Goal: Task Accomplishment & Management: Use online tool/utility

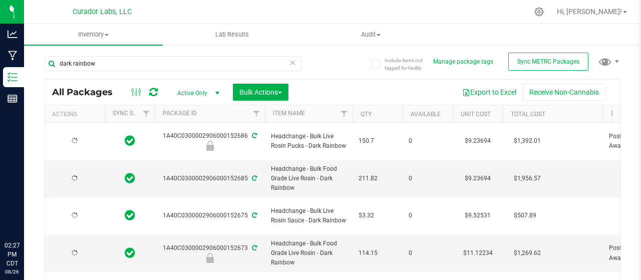
type input "[DATE]"
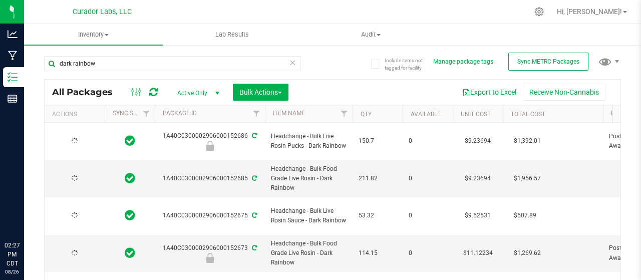
type input "[DATE]"
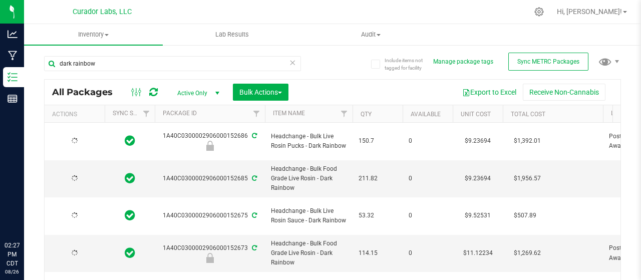
type input "[DATE]"
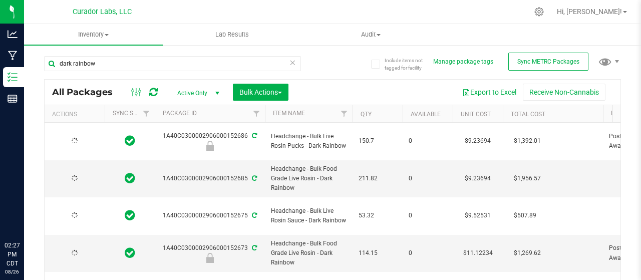
type input "[DATE]"
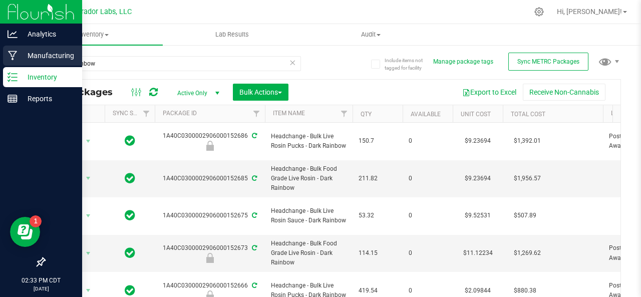
click at [20, 51] on p "Manufacturing" at bounding box center [48, 56] width 60 height 12
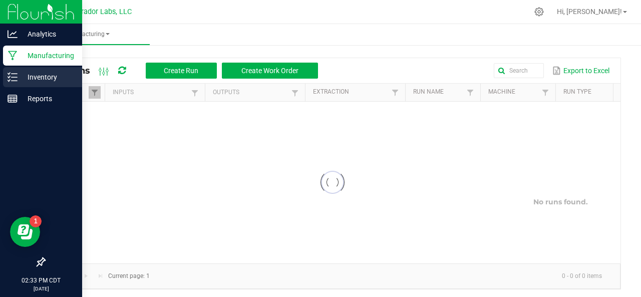
click at [26, 72] on p "Inventory" at bounding box center [48, 77] width 60 height 12
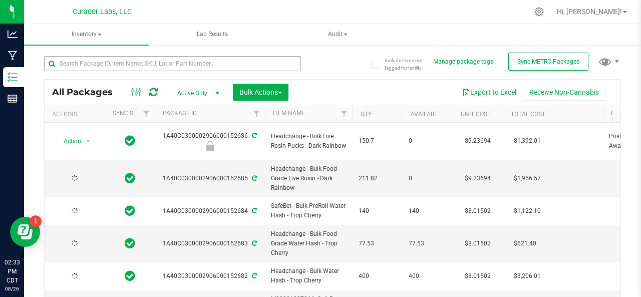
type input "[DATE]"
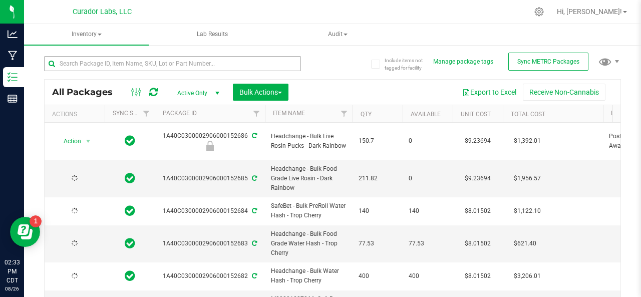
type input "[DATE]"
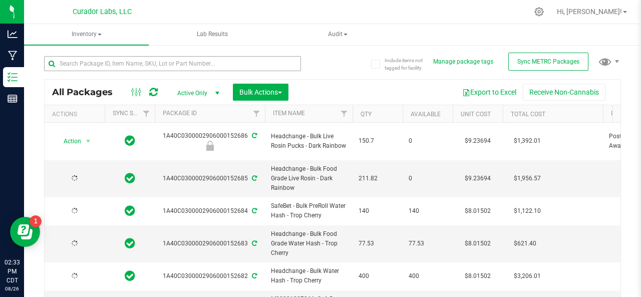
type input "[DATE]"
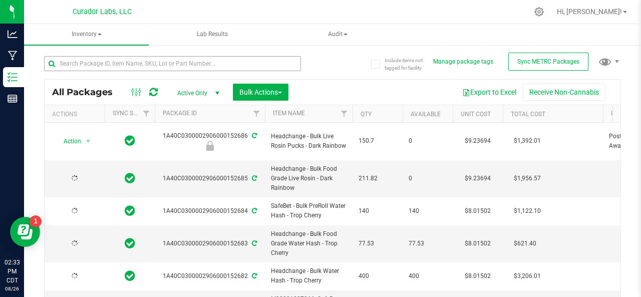
type input "[DATE]"
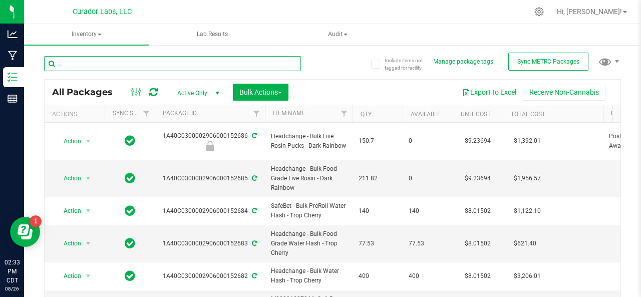
click at [160, 61] on input "text" at bounding box center [172, 63] width 257 height 15
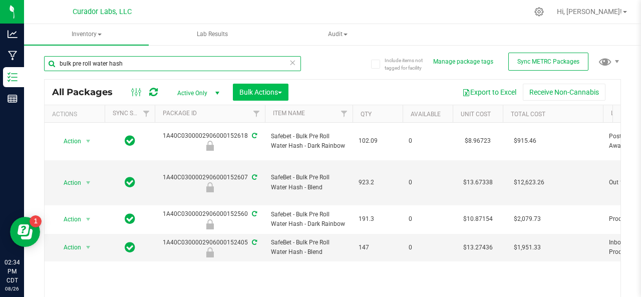
type input "bulk pre roll water hash"
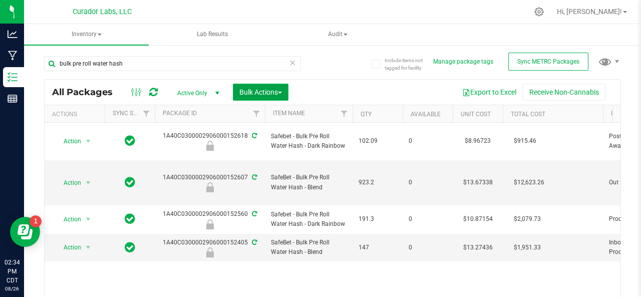
click at [263, 93] on span "Bulk Actions" at bounding box center [260, 92] width 43 height 8
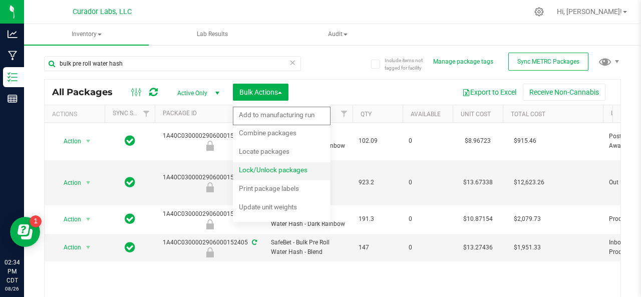
click at [250, 165] on div "Lock/Unlock packages" at bounding box center [280, 171] width 82 height 16
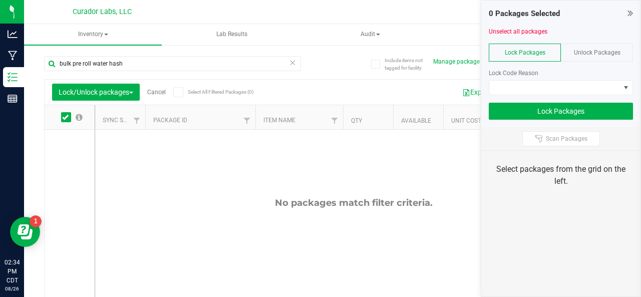
click at [579, 51] on span "Unlock Packages" at bounding box center [597, 52] width 47 height 7
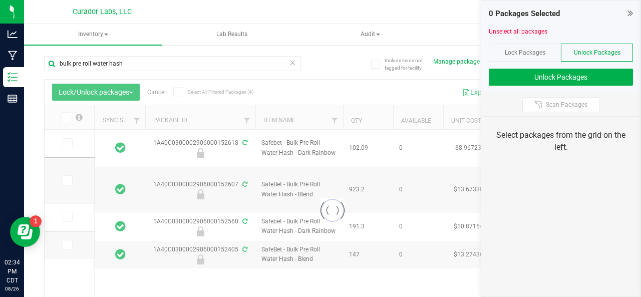
type input "[DATE]"
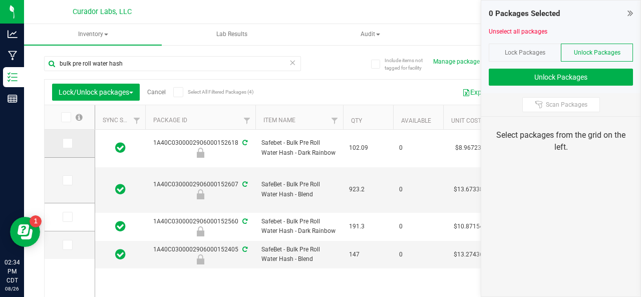
click at [66, 143] on icon at bounding box center [67, 143] width 7 height 0
click at [0, 0] on input "checkbox" at bounding box center [0, 0] width 0 height 0
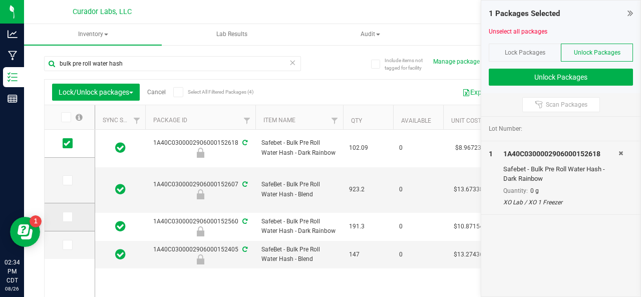
click at [64, 217] on icon at bounding box center [67, 217] width 7 height 0
click at [0, 0] on input "checkbox" at bounding box center [0, 0] width 0 height 0
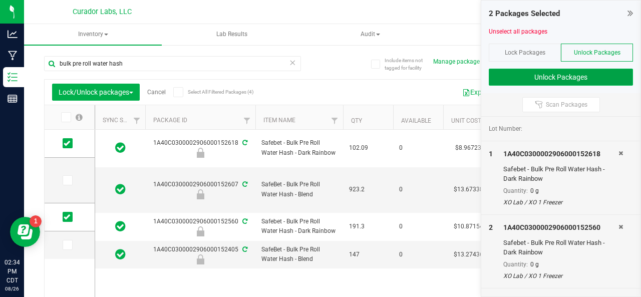
click at [520, 76] on button "Unlock Packages" at bounding box center [561, 77] width 144 height 17
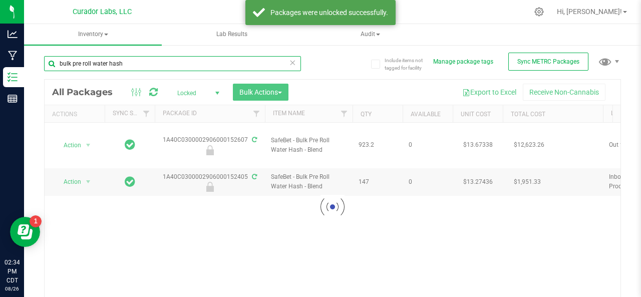
click at [82, 62] on input "bulk pre roll water hash" at bounding box center [172, 63] width 257 height 15
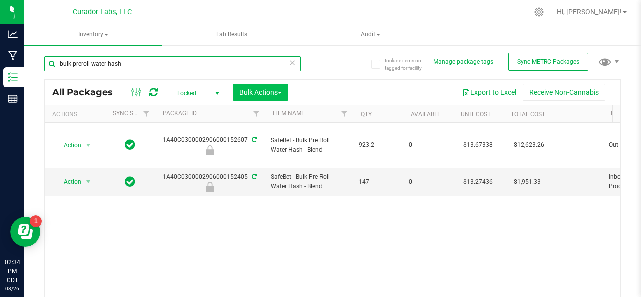
type input "bulk preroll water hash"
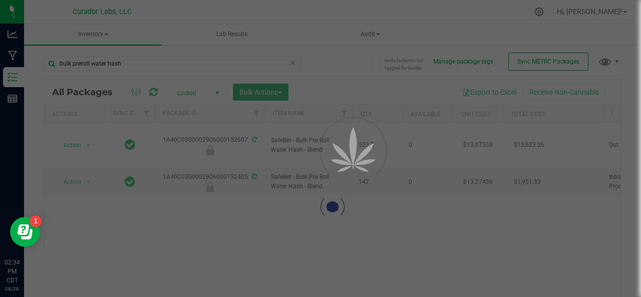
click at [251, 94] on div "Loading... All Packages Locked Active Only Lab Samples Locked All External Inte…" at bounding box center [332, 206] width 577 height 255
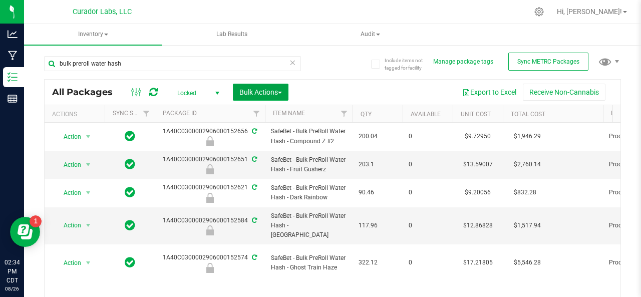
click at [255, 92] on span "Bulk Actions" at bounding box center [260, 92] width 43 height 8
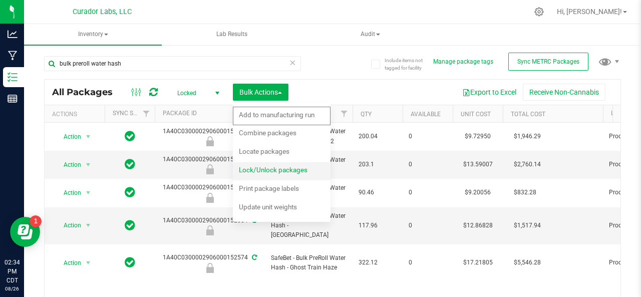
click at [252, 174] on div "Lock/Unlock packages" at bounding box center [280, 171] width 82 height 16
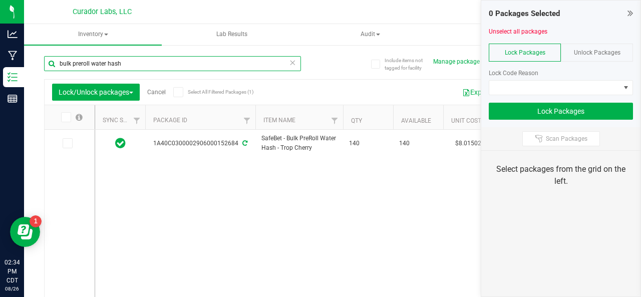
click at [145, 62] on input "bulk preroll water hash" at bounding box center [172, 63] width 257 height 15
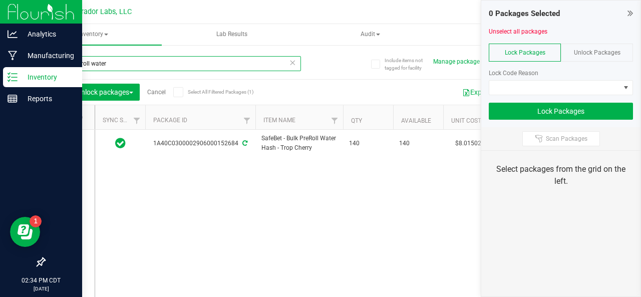
type input "bulk preroll water"
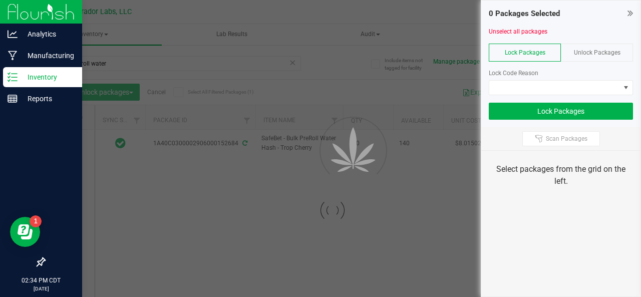
click at [20, 73] on p "Inventory" at bounding box center [48, 77] width 60 height 12
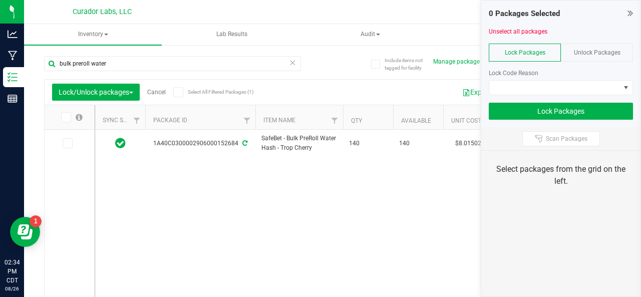
click at [632, 12] on icon at bounding box center [630, 13] width 6 height 10
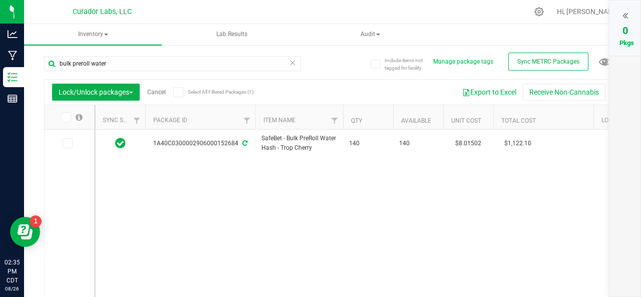
click at [628, 15] on div at bounding box center [624, 15] width 11 height 15
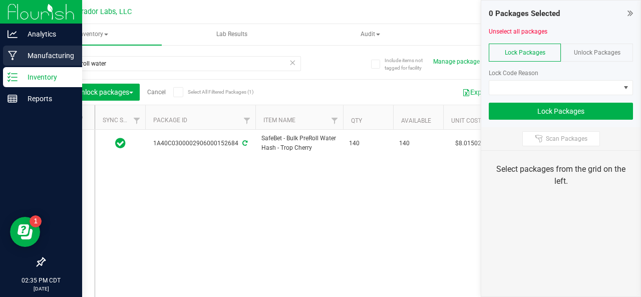
click at [21, 54] on p "Manufacturing" at bounding box center [48, 56] width 60 height 12
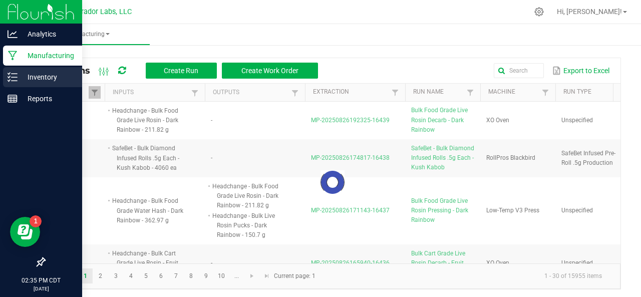
click at [24, 75] on p "Inventory" at bounding box center [48, 77] width 60 height 12
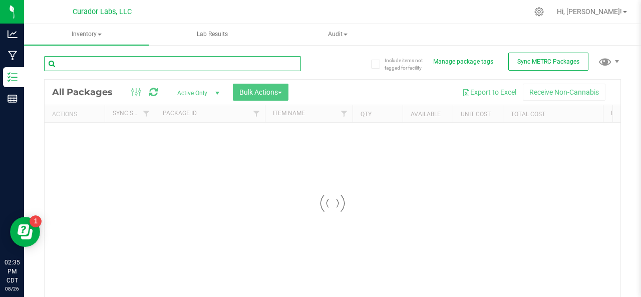
click at [104, 59] on input "text" at bounding box center [172, 63] width 257 height 15
type input "d"
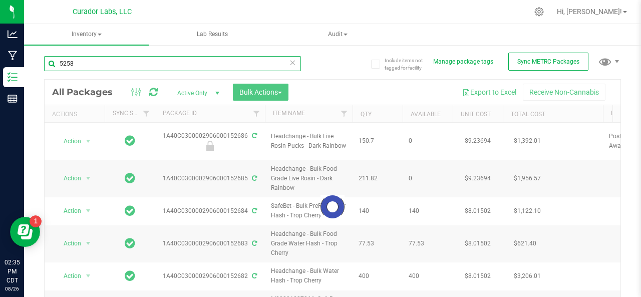
type input "52584"
type input "[DATE]"
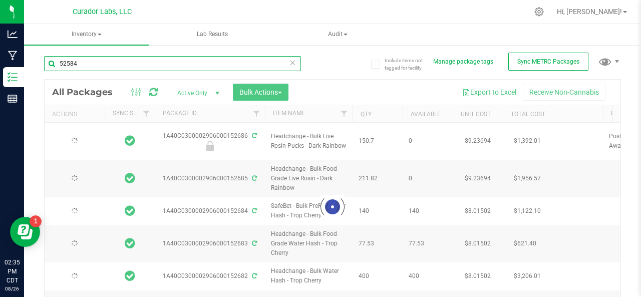
type input "[DATE]"
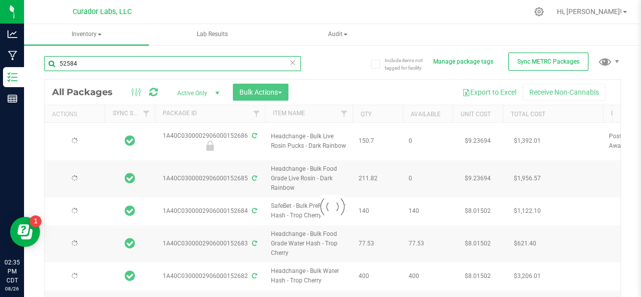
type input "[DATE]"
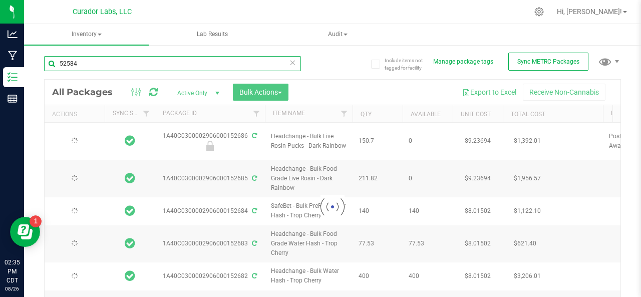
type input "[DATE]"
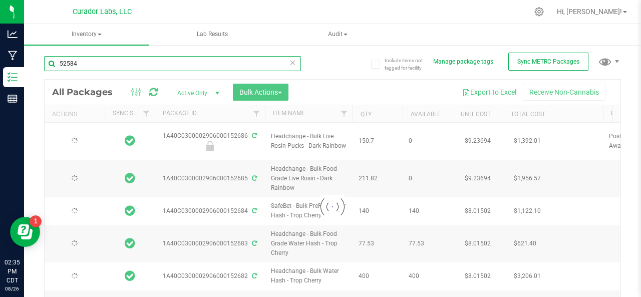
type input "[DATE]"
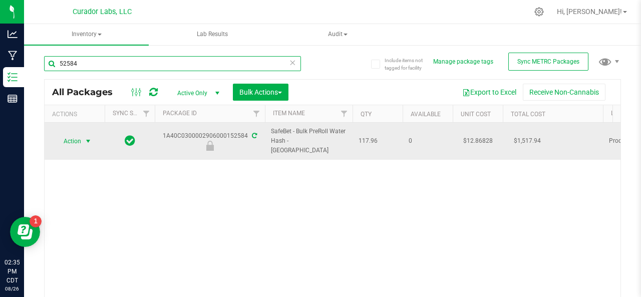
type input "52584"
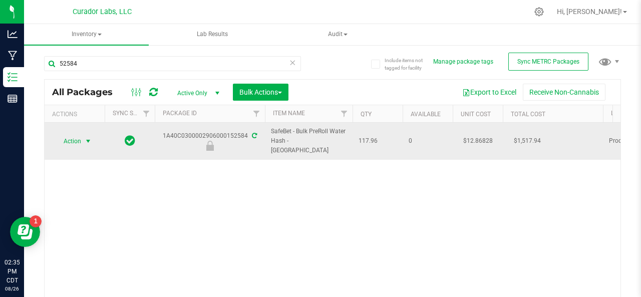
click at [73, 138] on span "Action" at bounding box center [68, 141] width 27 height 14
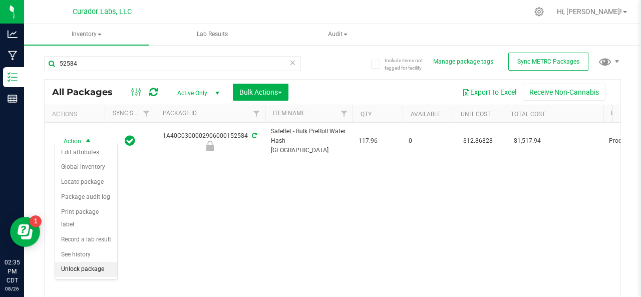
click at [93, 267] on li "Unlock package" at bounding box center [86, 269] width 62 height 15
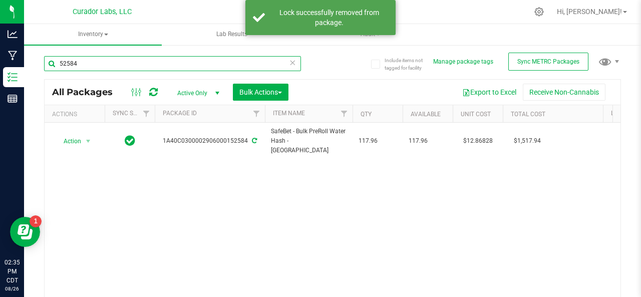
click at [111, 58] on input "52584" at bounding box center [172, 63] width 257 height 15
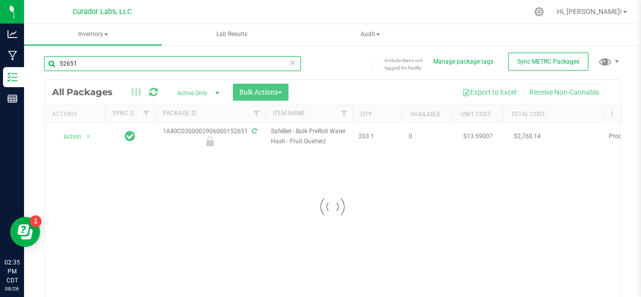
type input "52651"
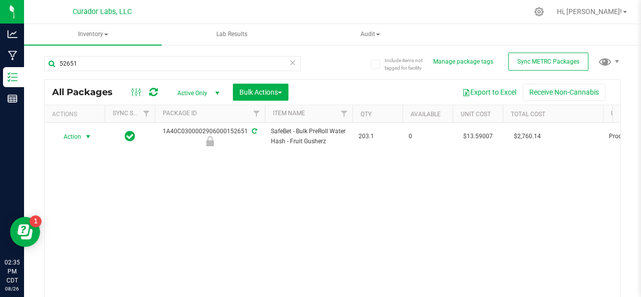
click at [70, 137] on span "Action" at bounding box center [68, 137] width 27 height 14
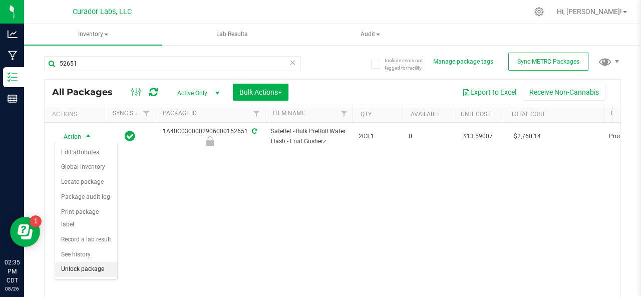
click at [75, 269] on li "Unlock package" at bounding box center [86, 269] width 62 height 15
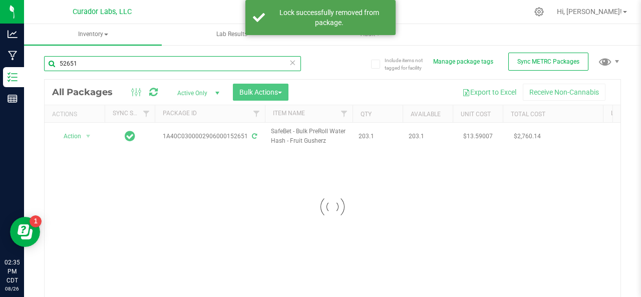
click at [89, 60] on input "52651" at bounding box center [172, 63] width 257 height 15
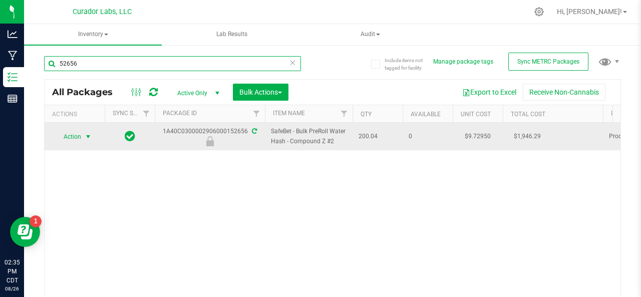
type input "52656"
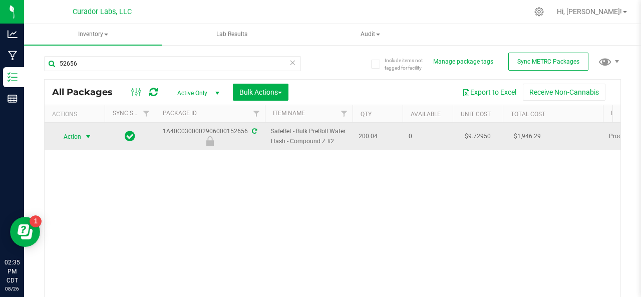
click at [72, 138] on span "Action" at bounding box center [68, 137] width 27 height 14
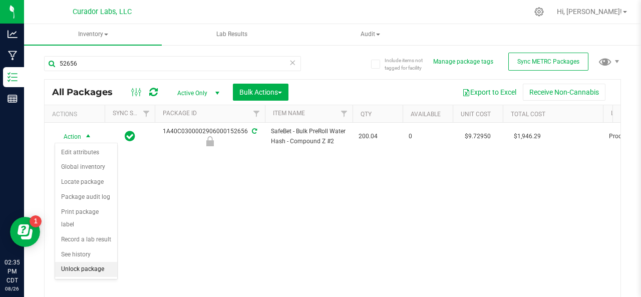
click at [77, 265] on li "Unlock package" at bounding box center [86, 269] width 62 height 15
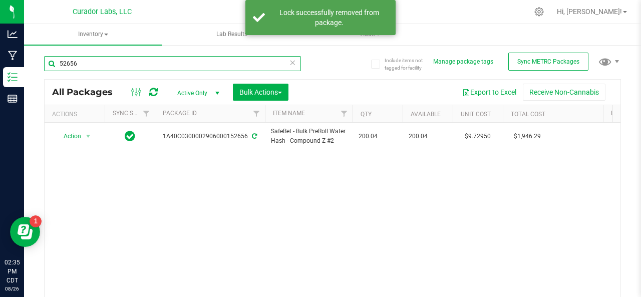
click at [102, 65] on input "52656" at bounding box center [172, 63] width 257 height 15
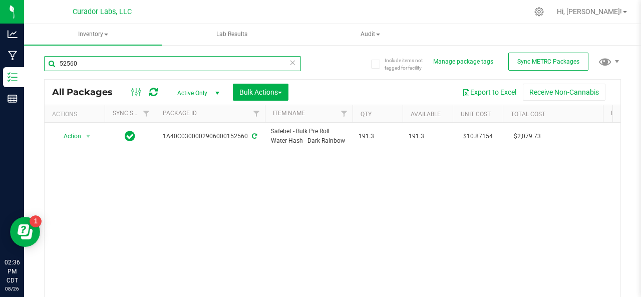
click at [82, 61] on input "52560" at bounding box center [172, 63] width 257 height 15
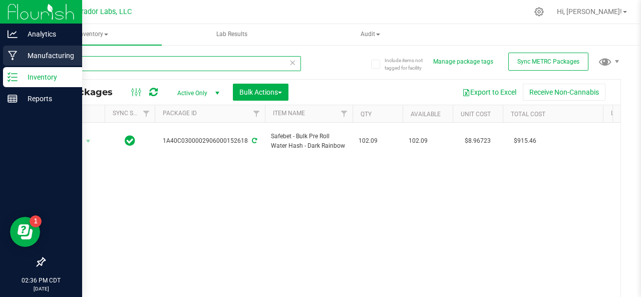
type input "52618"
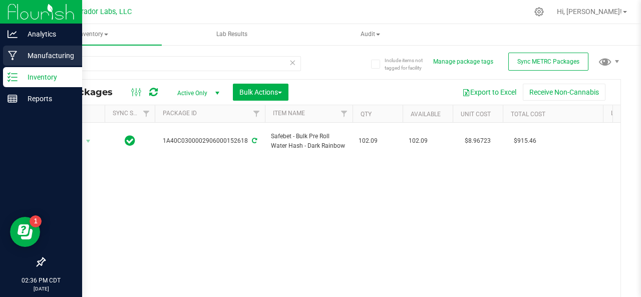
click at [21, 56] on p "Manufacturing" at bounding box center [48, 56] width 60 height 12
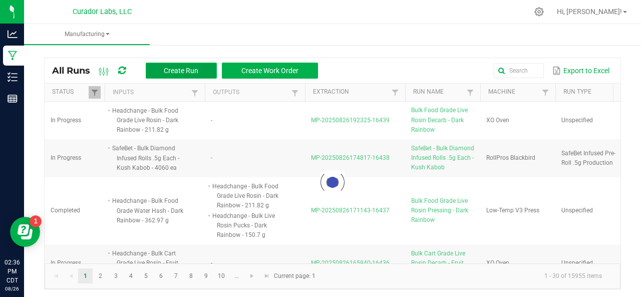
click at [155, 74] on button "Create Run" at bounding box center [181, 71] width 71 height 16
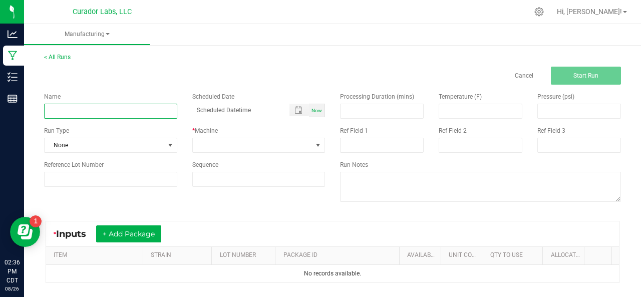
click at [89, 110] on input at bounding box center [110, 111] width 133 height 15
type input "Bulk Pre Roll Water Hash Homogenization - IPR BLEND"
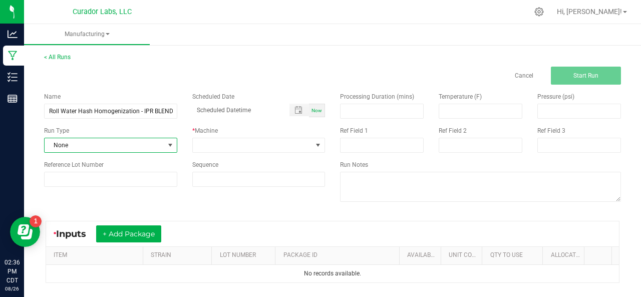
scroll to position [0, 0]
click at [100, 148] on span "None" at bounding box center [105, 145] width 120 height 14
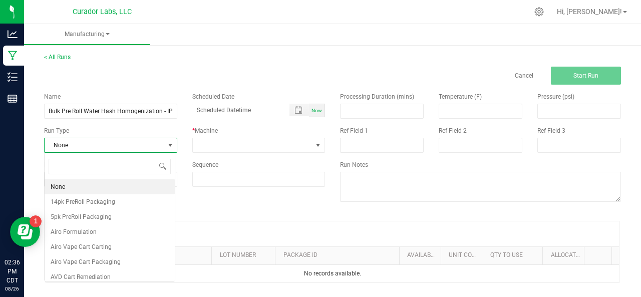
scroll to position [15, 131]
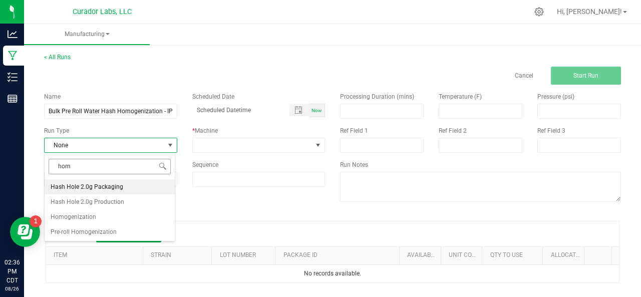
type input "homo"
click at [80, 185] on span "Homogenization" at bounding box center [74, 187] width 46 height 10
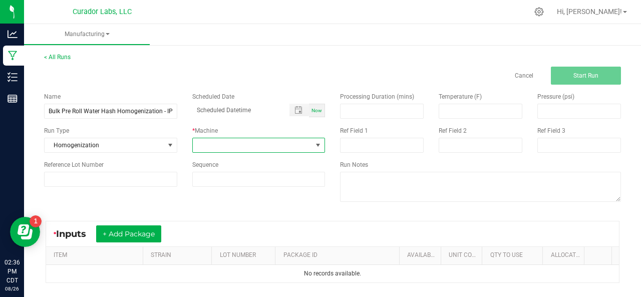
click at [210, 147] on span at bounding box center [253, 145] width 120 height 14
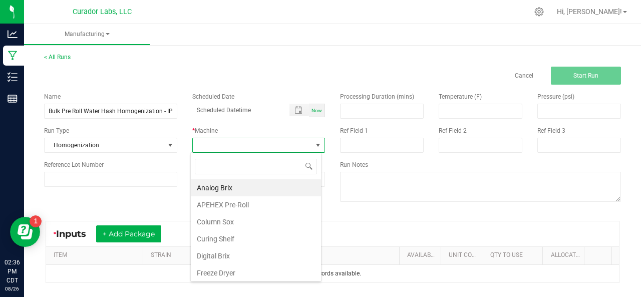
click at [210, 147] on span at bounding box center [253, 145] width 120 height 14
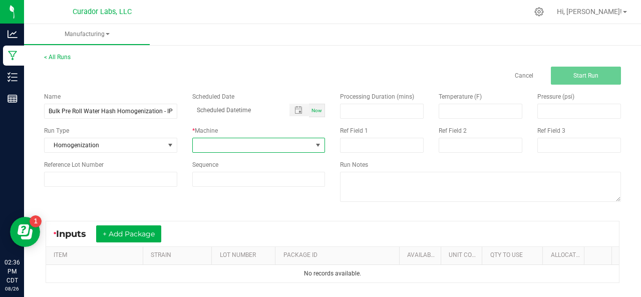
click at [210, 147] on span at bounding box center [253, 145] width 120 height 14
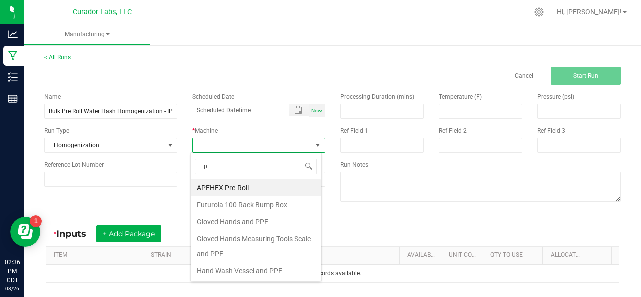
click at [210, 147] on span at bounding box center [253, 145] width 120 height 14
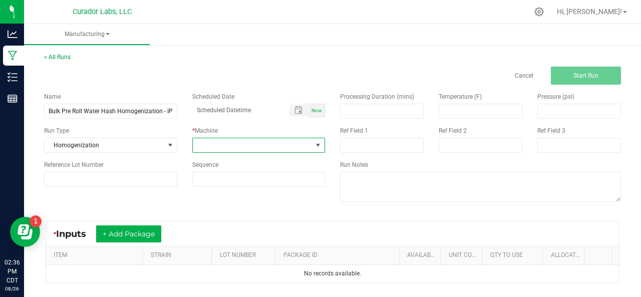
click at [210, 147] on span at bounding box center [253, 145] width 120 height 14
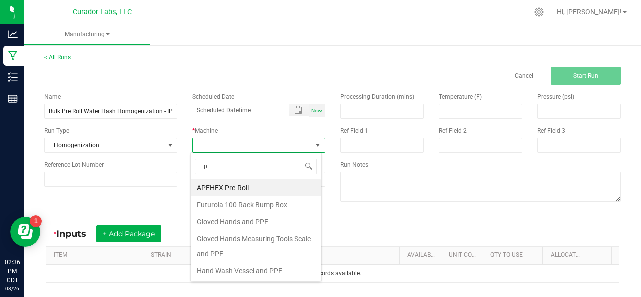
click at [210, 147] on span at bounding box center [253, 145] width 120 height 14
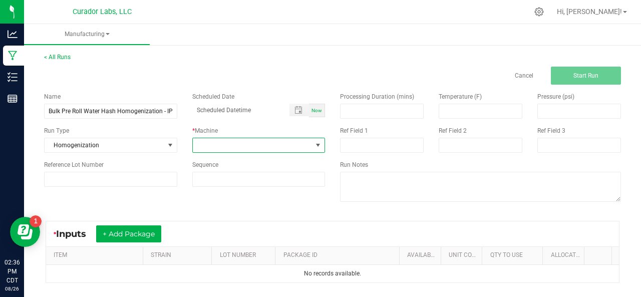
click at [210, 147] on span at bounding box center [253, 145] width 120 height 14
type input "ppe"
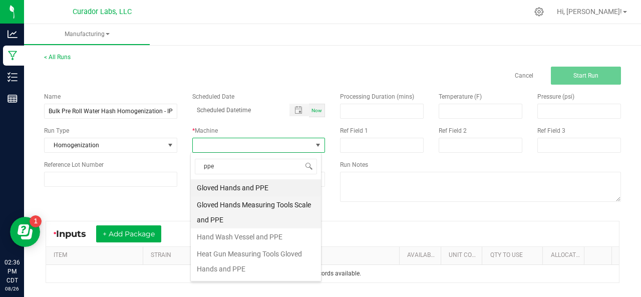
click at [223, 213] on li "Gloved Hands Measuring Tools Scale and PPE" at bounding box center [256, 212] width 130 height 32
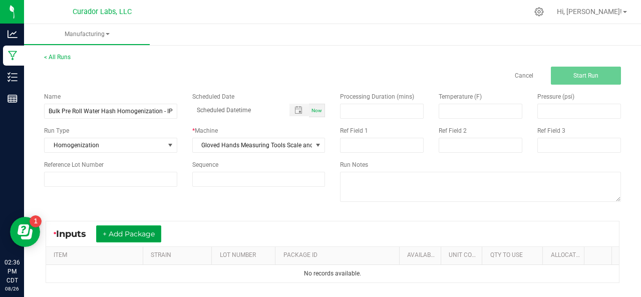
click at [136, 229] on button "+ Add Package" at bounding box center [128, 233] width 65 height 17
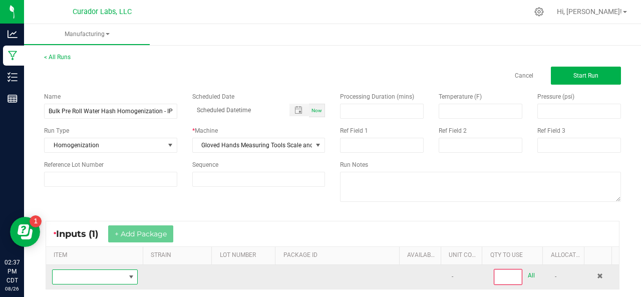
click at [77, 279] on span "NO DATA FOUND" at bounding box center [89, 277] width 72 height 14
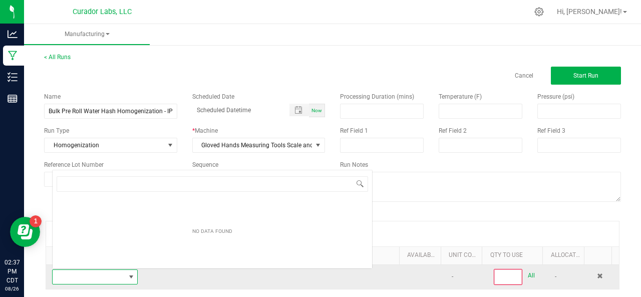
scroll to position [15, 82]
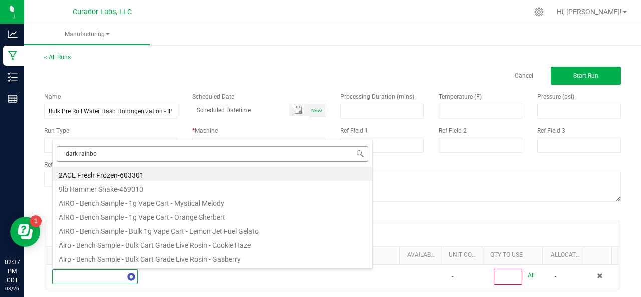
type input "dark rainbow"
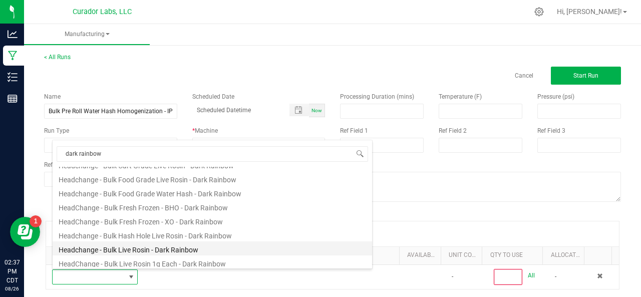
scroll to position [208, 0]
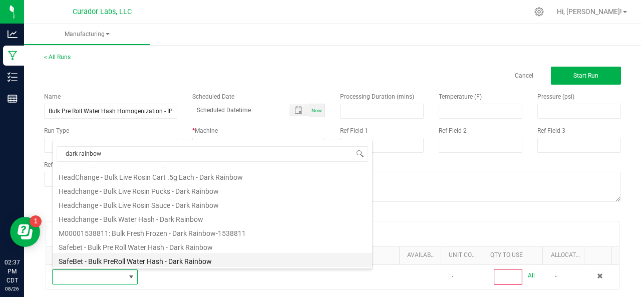
click at [117, 260] on li "SafeBet - Bulk PreRoll Water Hash - Dark Rainbow" at bounding box center [212, 260] width 319 height 14
type input "0"
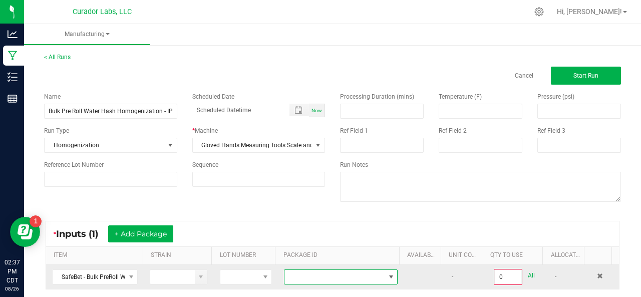
click at [312, 275] on span "NO DATA FOUND" at bounding box center [334, 277] width 100 height 14
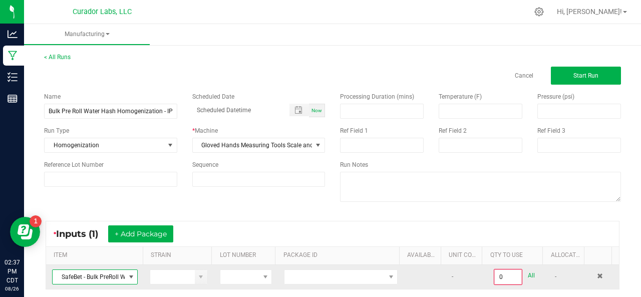
click at [100, 281] on span "SafeBet - Bulk PreRoll Water Hash - Dark Rainbow" at bounding box center [89, 277] width 72 height 14
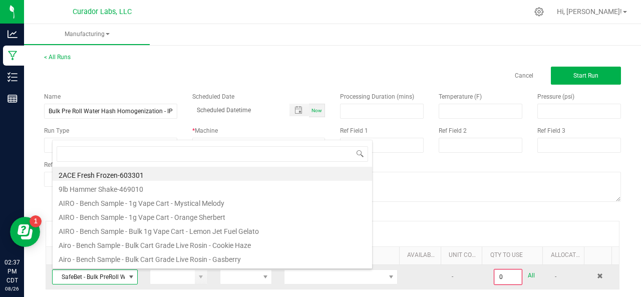
scroll to position [15, 82]
type input "dark rainbow"
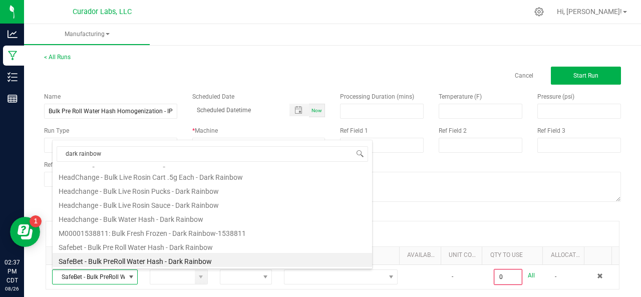
scroll to position [208, 0]
click at [113, 245] on li "Safebet - Bulk Pre Roll Water Hash - Dark Rainbow" at bounding box center [212, 246] width 319 height 14
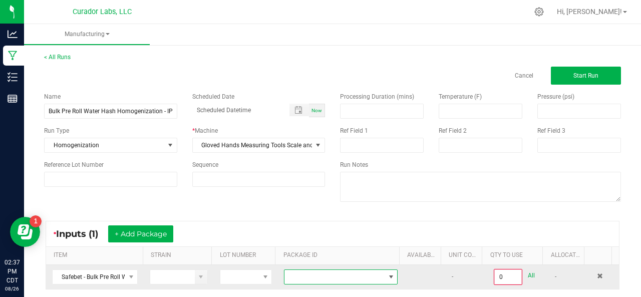
click at [295, 270] on span at bounding box center [334, 277] width 100 height 14
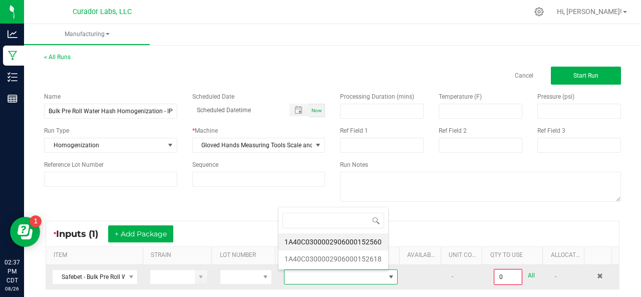
scroll to position [15, 109]
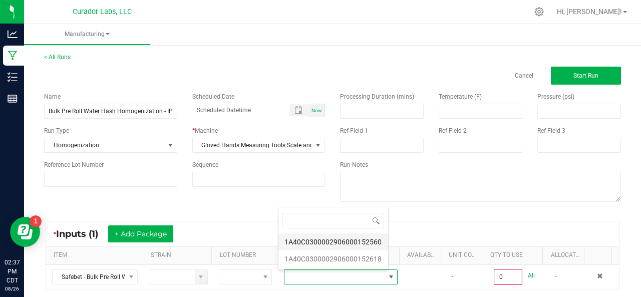
click at [306, 239] on li "1A40C0300002906000152560" at bounding box center [333, 241] width 110 height 17
type input "0.0000 g"
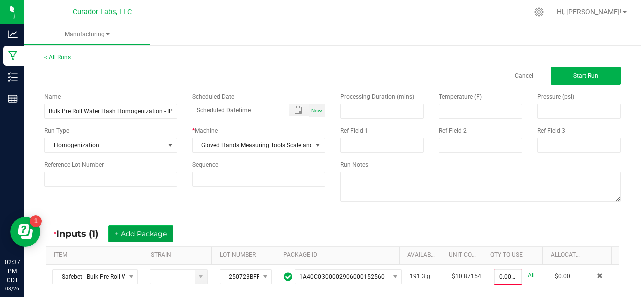
click at [142, 237] on button "+ Add Package" at bounding box center [140, 233] width 65 height 17
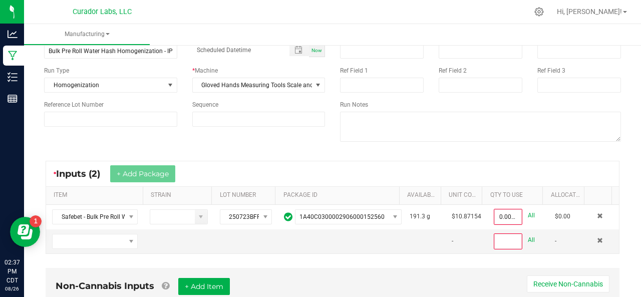
scroll to position [61, 0]
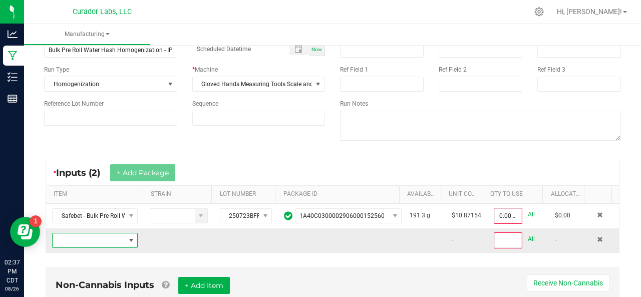
click at [111, 233] on span "NO DATA FOUND" at bounding box center [89, 240] width 72 height 14
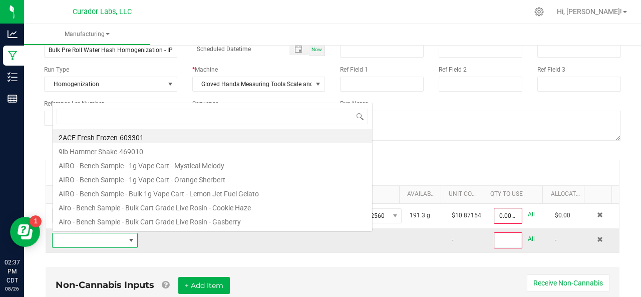
scroll to position [15, 82]
type input "dark rainbow"
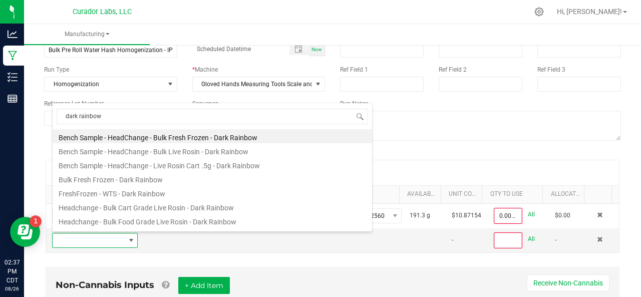
scroll to position [208, 0]
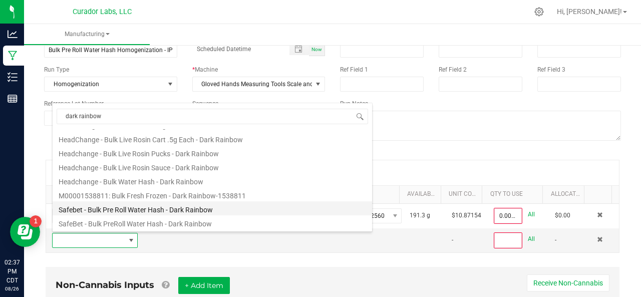
click at [135, 209] on li "Safebet - Bulk Pre Roll Water Hash - Dark Rainbow" at bounding box center [212, 208] width 319 height 14
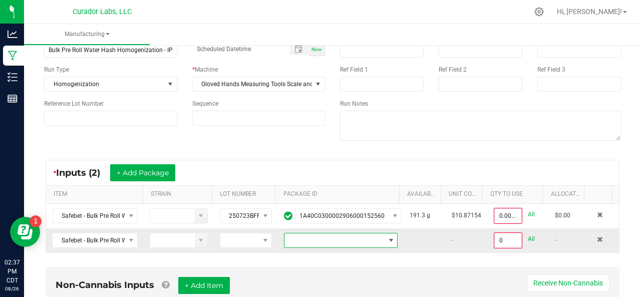
click at [308, 236] on span at bounding box center [334, 240] width 100 height 14
click at [322, 276] on li "1A40C0300002906000152618" at bounding box center [333, 280] width 110 height 17
type input "0.0000 g"
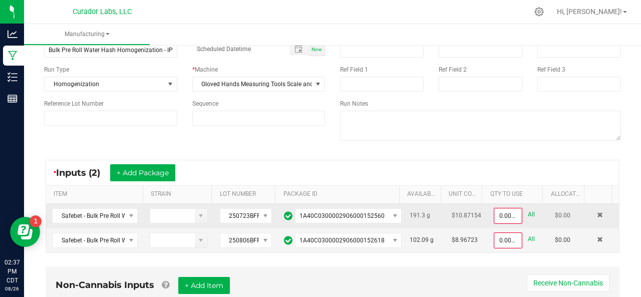
click at [528, 213] on link "All" at bounding box center [531, 215] width 7 height 14
type input "191.3000 g"
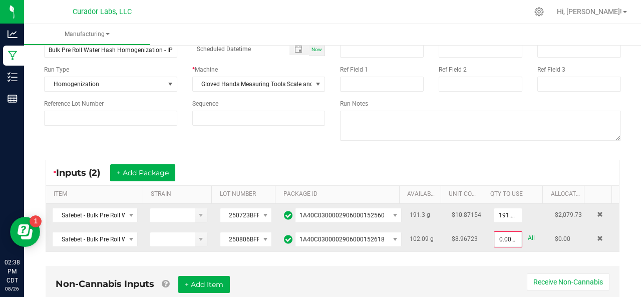
click at [528, 233] on link "All" at bounding box center [531, 238] width 7 height 14
type input "102.0900 g"
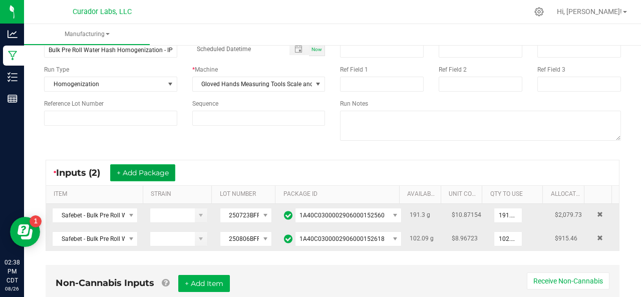
click at [161, 173] on button "+ Add Package" at bounding box center [142, 172] width 65 height 17
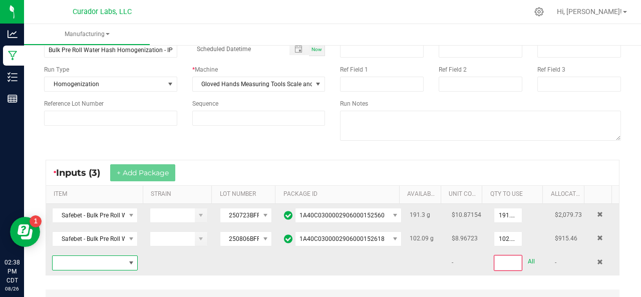
click at [107, 261] on span "NO DATA FOUND" at bounding box center [89, 263] width 72 height 14
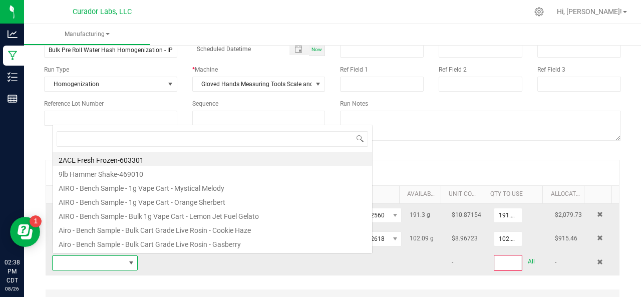
scroll to position [15, 82]
type input "compound z"
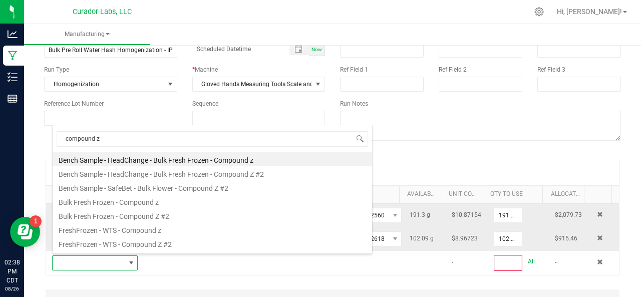
scroll to position [362, 0]
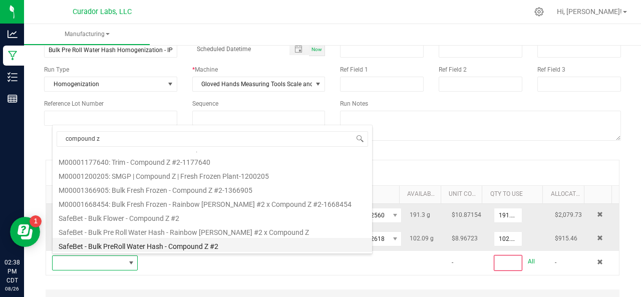
click at [107, 241] on li "SafeBet - Bulk PreRoll Water Hash - Compound Z #2" at bounding box center [212, 245] width 319 height 14
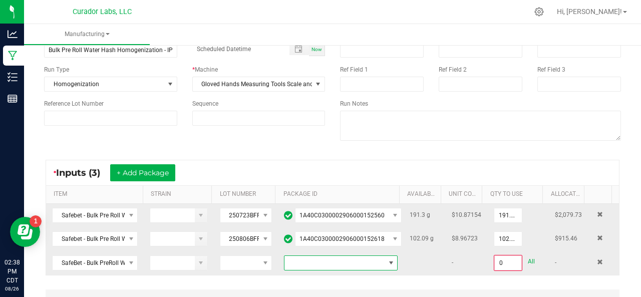
click at [293, 259] on span at bounding box center [334, 263] width 100 height 14
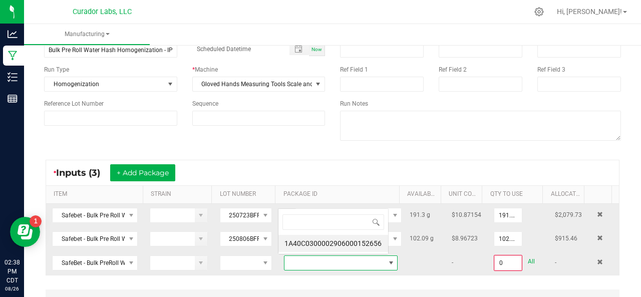
scroll to position [15, 109]
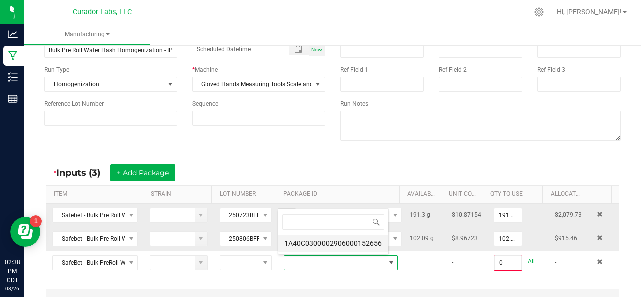
click at [311, 240] on li "1A40C0300002906000152656" at bounding box center [333, 243] width 110 height 17
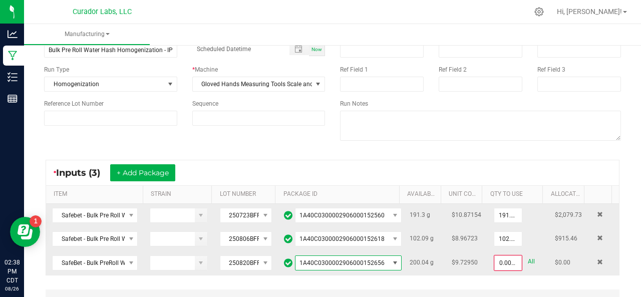
click at [528, 256] on link "All" at bounding box center [531, 262] width 7 height 14
type input "200.0400 g"
click at [160, 175] on button "+ Add Package" at bounding box center [142, 172] width 65 height 17
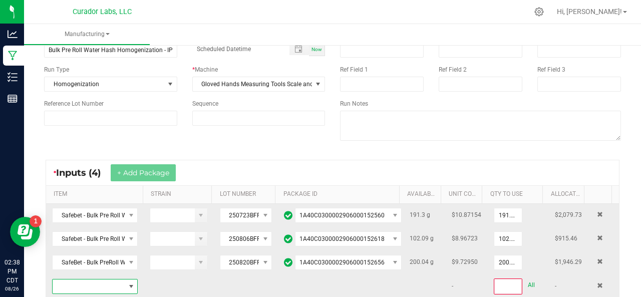
click at [106, 280] on span "NO DATA FOUND" at bounding box center [89, 286] width 72 height 14
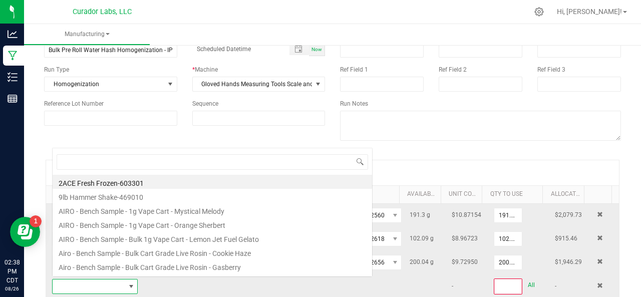
scroll to position [15, 82]
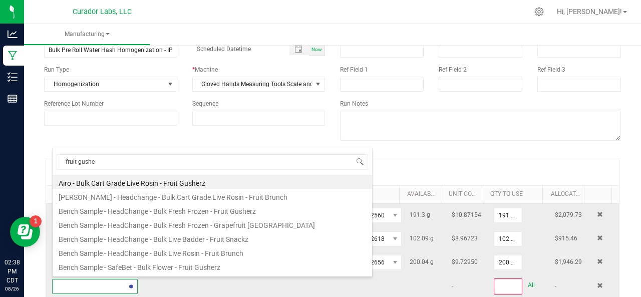
type input "fruit gusher"
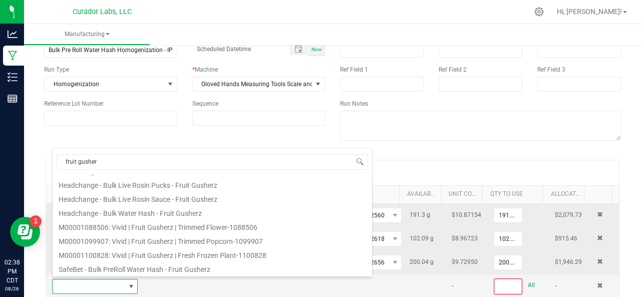
scroll to position [194, 0]
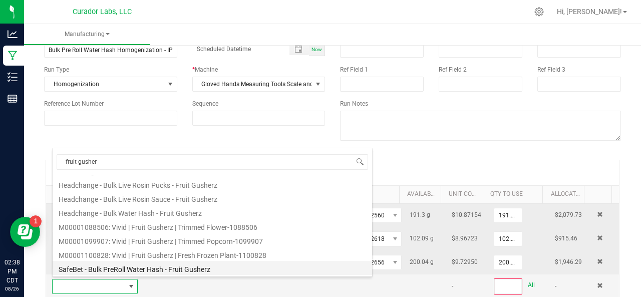
click at [111, 263] on li "SafeBet - Bulk PreRoll Water Hash - Fruit Gusherz" at bounding box center [212, 268] width 319 height 14
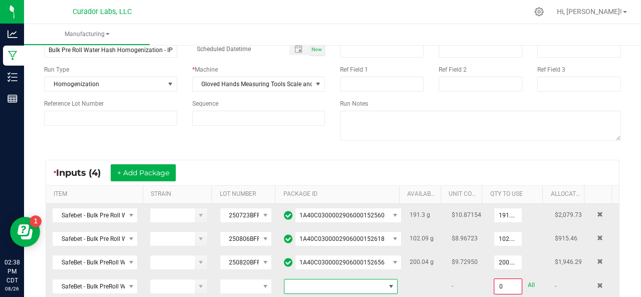
click at [306, 285] on span at bounding box center [334, 286] width 100 height 14
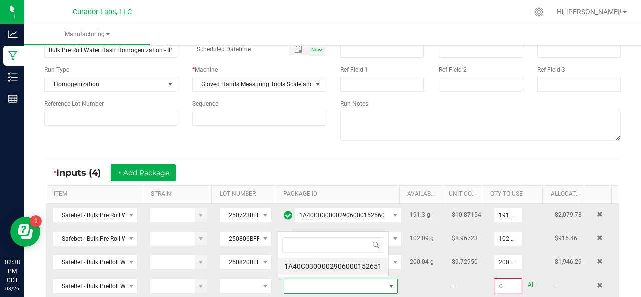
scroll to position [15, 109]
click at [311, 266] on li "1A40C0300002906000152651" at bounding box center [333, 266] width 110 height 17
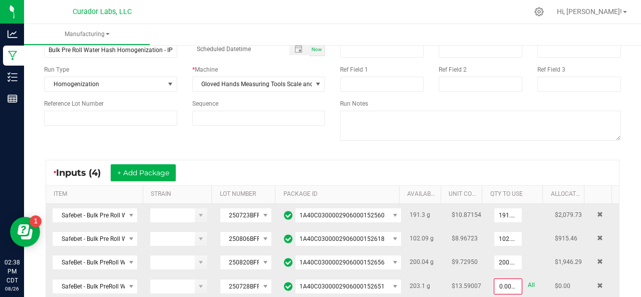
click at [528, 282] on link "All" at bounding box center [531, 285] width 7 height 14
type input "203.1000 g"
click at [149, 171] on button "+ Add Package" at bounding box center [143, 172] width 65 height 17
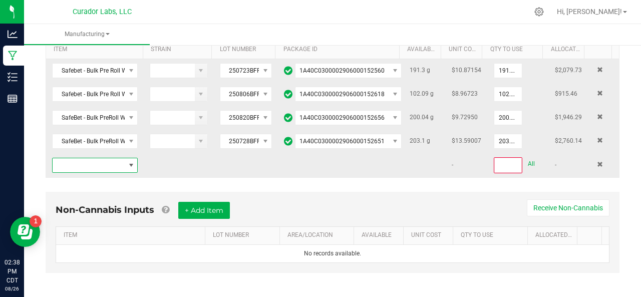
click at [82, 158] on span "NO DATA FOUND" at bounding box center [89, 165] width 72 height 14
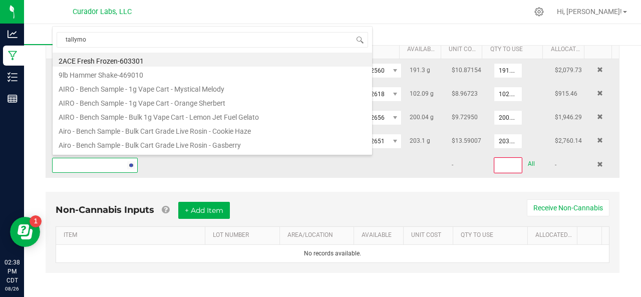
type input "tallymon"
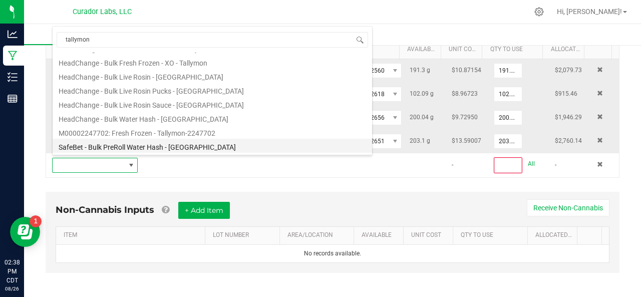
click at [104, 147] on li "SafeBet - Bulk PreRoll Water Hash - [GEOGRAPHIC_DATA]" at bounding box center [212, 146] width 319 height 14
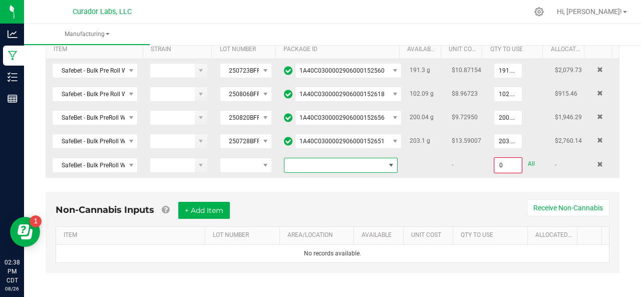
click at [329, 164] on span at bounding box center [334, 165] width 100 height 14
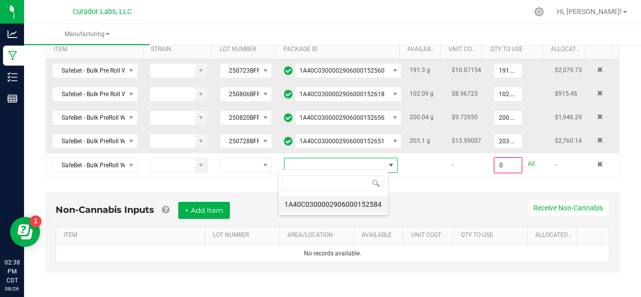
click at [313, 209] on li "1A40C0300002906000152584" at bounding box center [333, 204] width 110 height 17
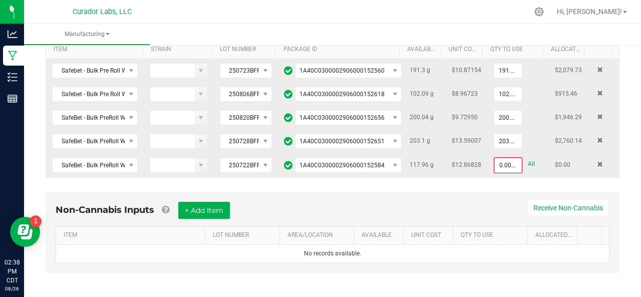
click at [528, 162] on link "All" at bounding box center [531, 164] width 7 height 14
type input "117.9600 g"
click at [193, 206] on button "+ Add Item" at bounding box center [204, 209] width 52 height 17
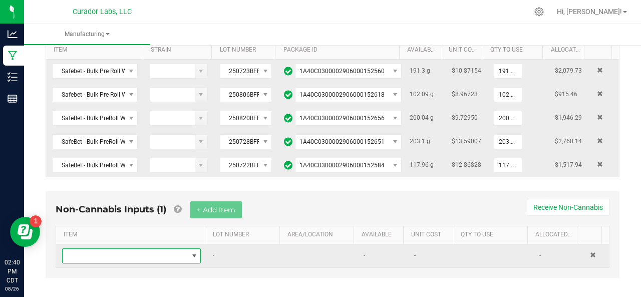
click at [112, 249] on span "NO DATA FOUND" at bounding box center [125, 256] width 125 height 14
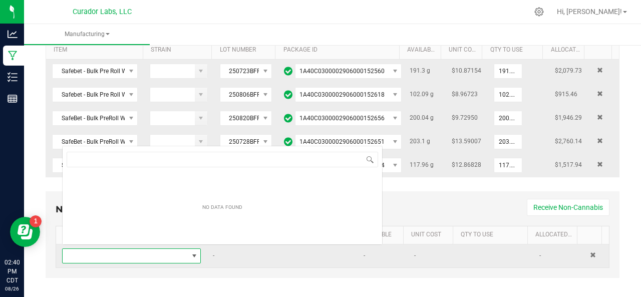
scroll to position [15, 132]
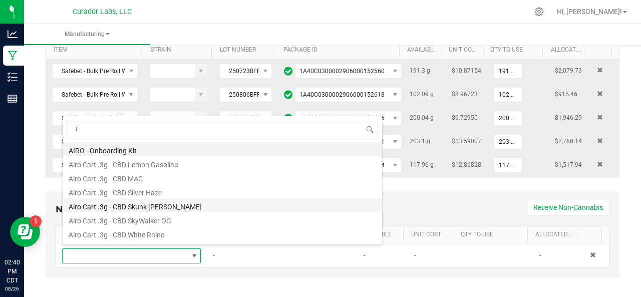
type input "fl"
click at [184, 206] on li "Airo Cart .3g - CBD Skunk [PERSON_NAME]" at bounding box center [222, 205] width 319 height 14
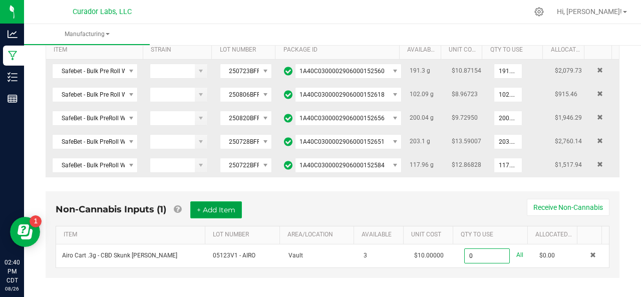
type input "0 ea"
click at [217, 208] on button "+ Add Item" at bounding box center [216, 209] width 52 height 17
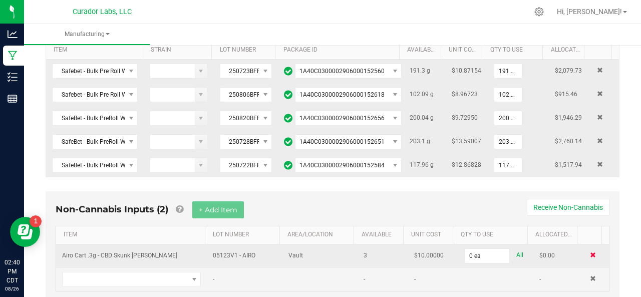
click at [590, 252] on span at bounding box center [593, 255] width 6 height 6
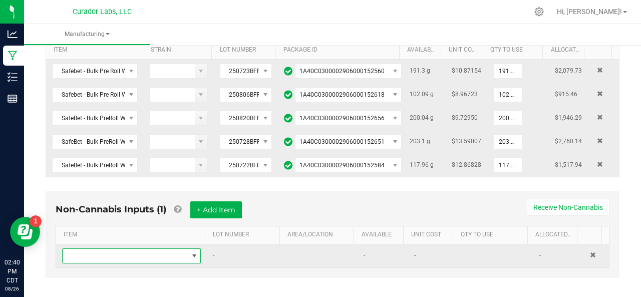
click at [159, 258] on span "NO DATA FOUND" at bounding box center [131, 255] width 139 height 15
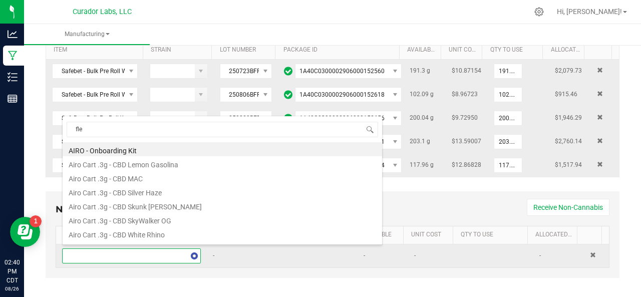
type input "fleu"
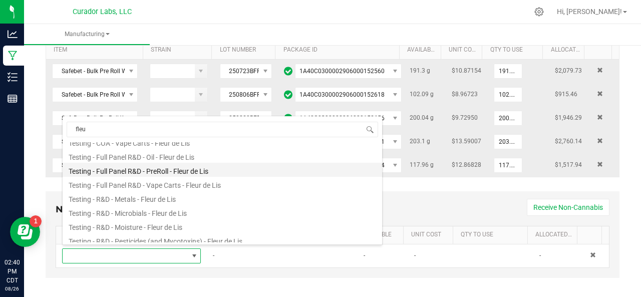
scroll to position [36, 0]
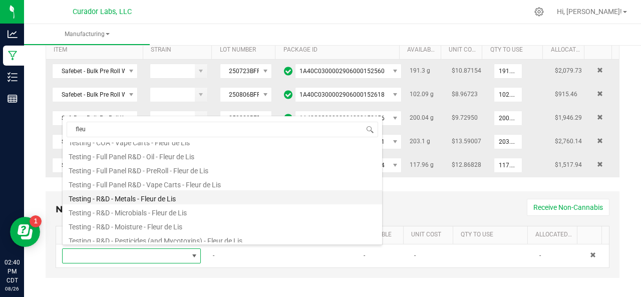
click at [127, 193] on li "Testing - R&D - Metals - Fleur de Lis" at bounding box center [222, 197] width 319 height 14
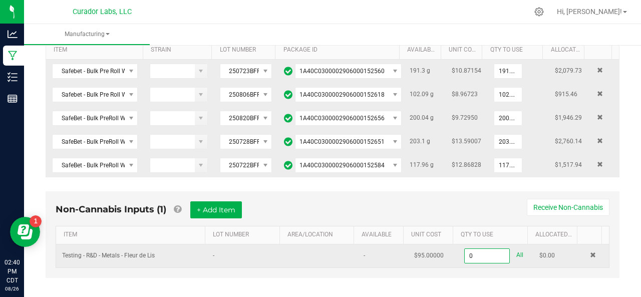
click at [483, 253] on input "0" at bounding box center [486, 256] width 45 height 14
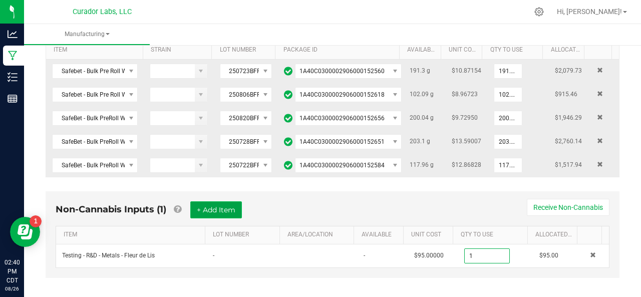
type input "1.0000 u"
click at [205, 213] on button "+ Add Item" at bounding box center [216, 209] width 52 height 17
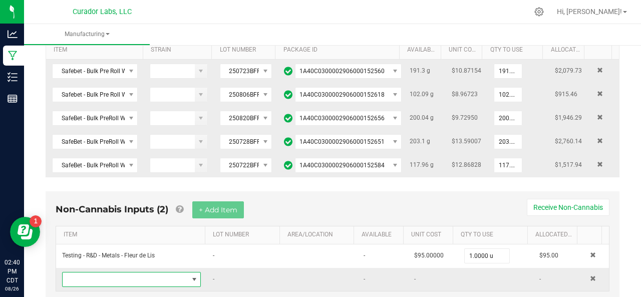
click at [130, 273] on span "NO DATA FOUND" at bounding box center [125, 279] width 125 height 14
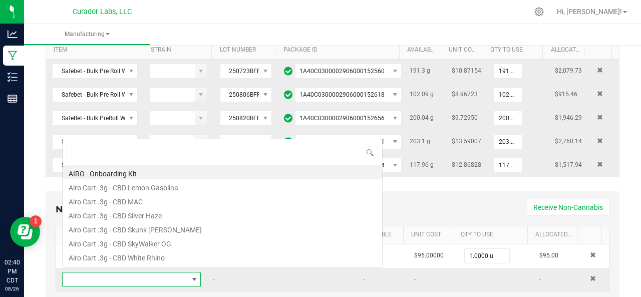
scroll to position [15, 132]
type input "fleur"
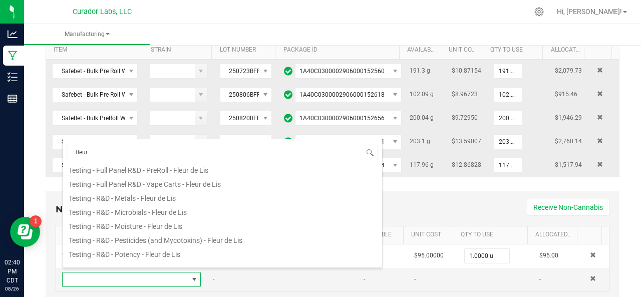
scroll to position [72, 0]
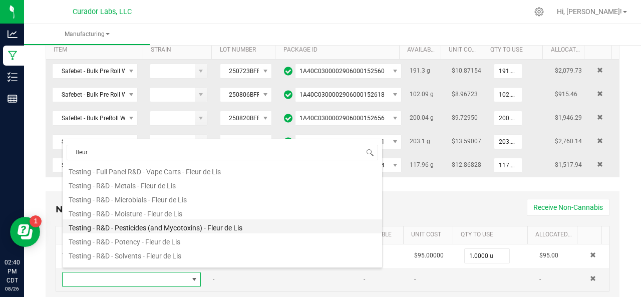
click at [122, 230] on li "Testing - R&D - Pesticides (and Mycotoxins) - Fleur de Lis" at bounding box center [222, 226] width 319 height 14
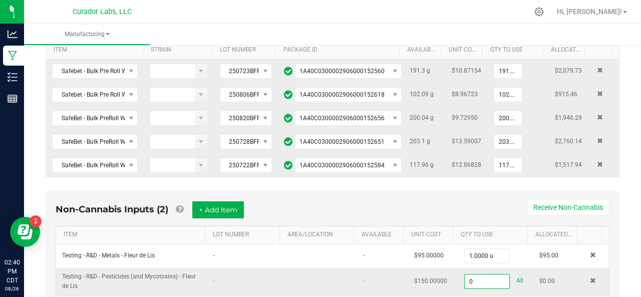
click at [464, 280] on input "0" at bounding box center [486, 281] width 45 height 14
type input "1.0000 u"
click at [215, 207] on button "+ Add Item" at bounding box center [218, 209] width 52 height 17
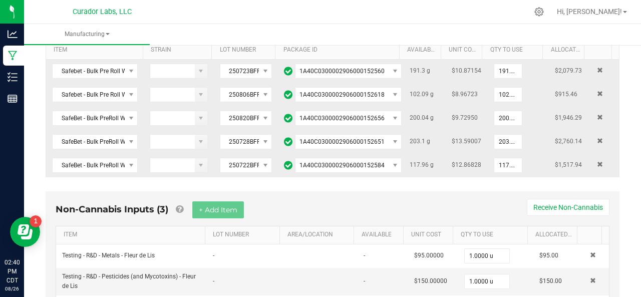
scroll to position [261, 0]
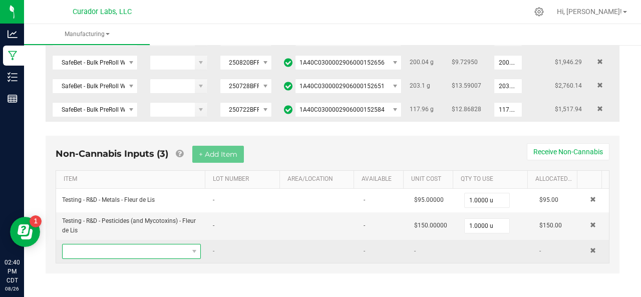
click at [122, 244] on span "NO DATA FOUND" at bounding box center [125, 251] width 125 height 14
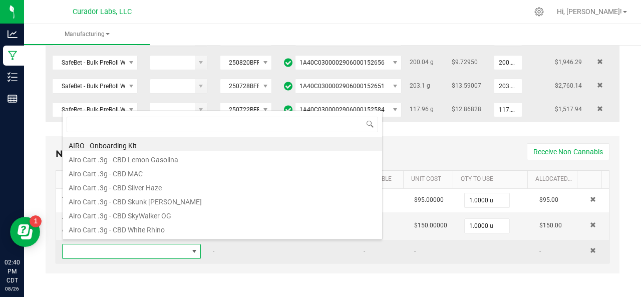
scroll to position [15, 132]
type input "p"
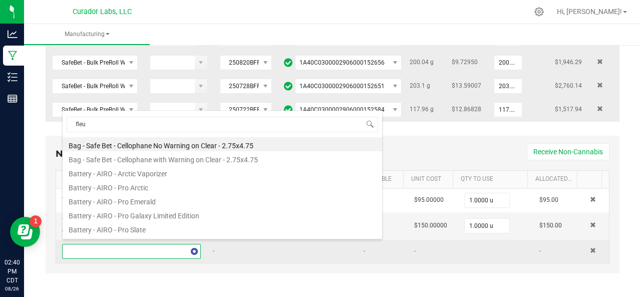
type input "fleur"
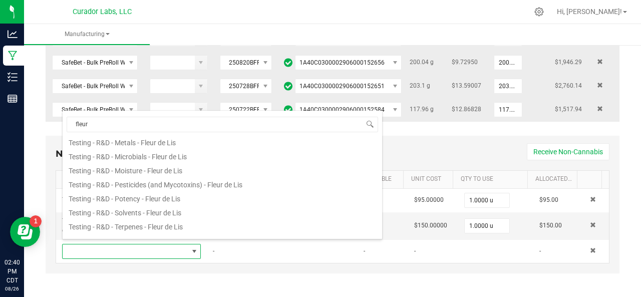
scroll to position [88, 0]
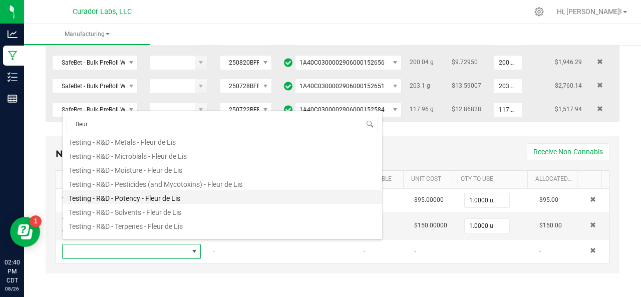
click at [107, 193] on li "Testing - R&D - Potency - Fleur de Lis" at bounding box center [222, 197] width 319 height 14
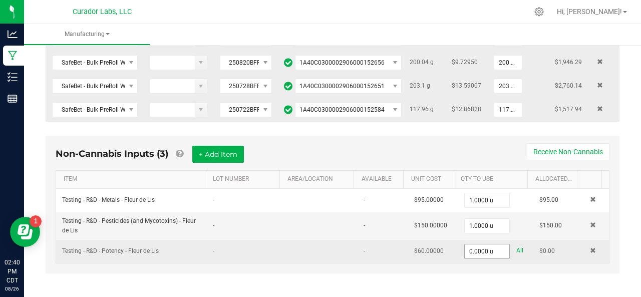
click at [469, 253] on span "0.0000 u" at bounding box center [487, 251] width 46 height 15
click at [467, 244] on input "0" at bounding box center [486, 251] width 45 height 14
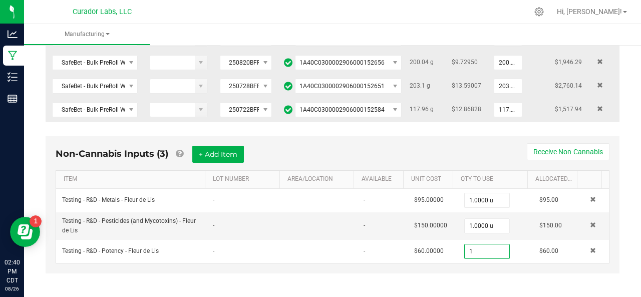
type input "1.0000 u"
click at [402, 261] on div "Non-Cannabis Inputs (3) + Add Item Receive Non-Cannabis ITEM LOT NUMBER AREA/LO…" at bounding box center [333, 205] width 574 height 138
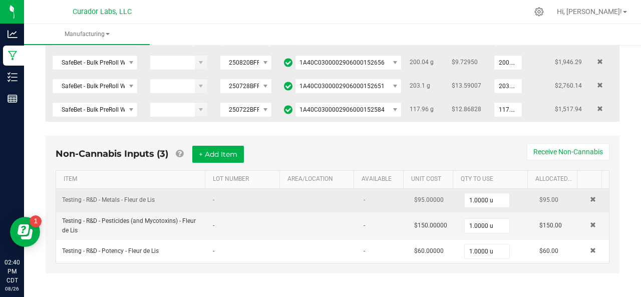
scroll to position [0, 0]
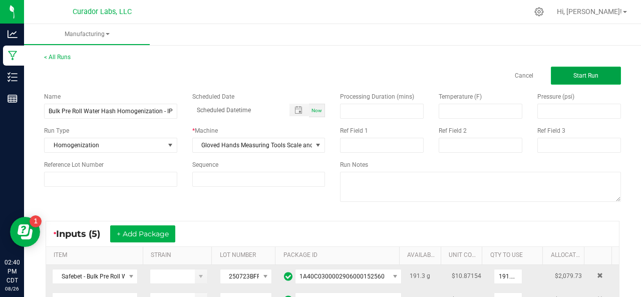
click at [573, 74] on span "Start Run" at bounding box center [585, 75] width 25 height 7
